Goal: Transaction & Acquisition: Purchase product/service

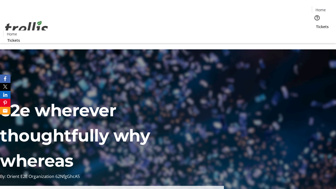
click at [316, 24] on span "Tickets" at bounding box center [322, 27] width 13 height 6
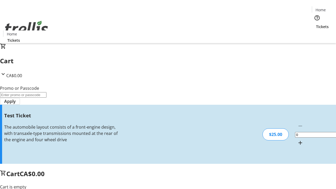
click at [298, 140] on mat-icon "Increment by one" at bounding box center [301, 143] width 6 height 6
type input "1"
